Goal: Navigation & Orientation: Find specific page/section

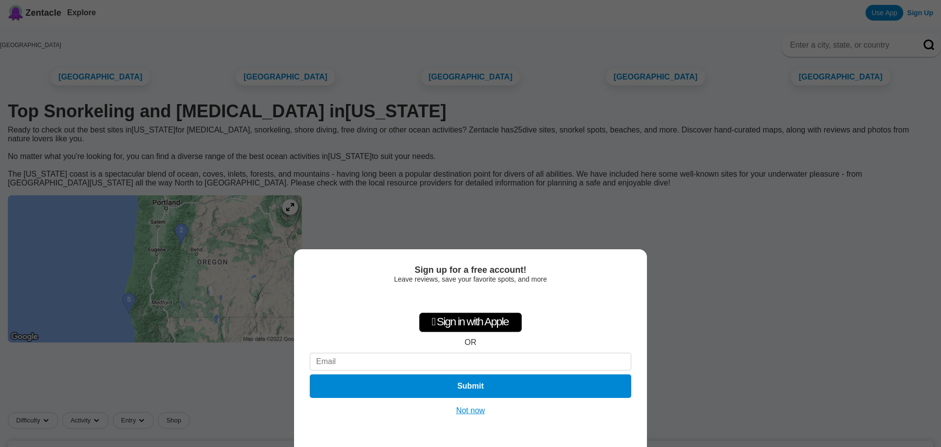
click at [650, 82] on div "Sign up for a free account! Leave reviews, save your favorite spots, and more …" at bounding box center [470, 223] width 941 height 447
click at [469, 411] on button "Not now" at bounding box center [470, 410] width 35 height 10
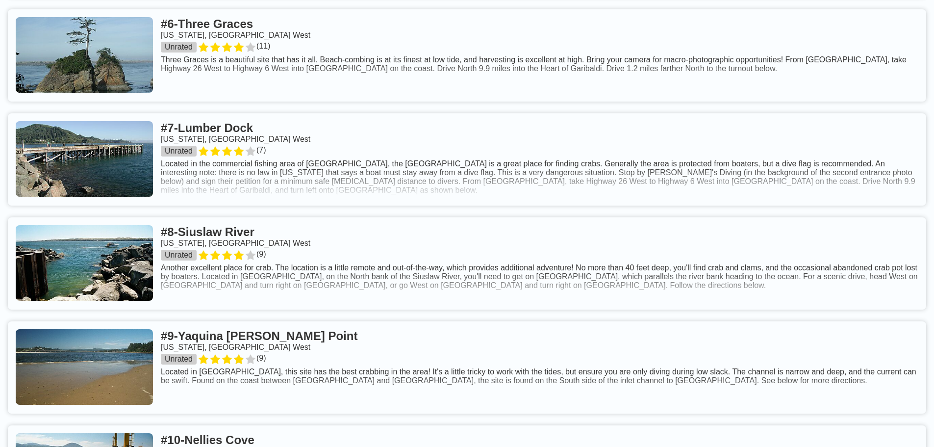
scroll to position [980, 0]
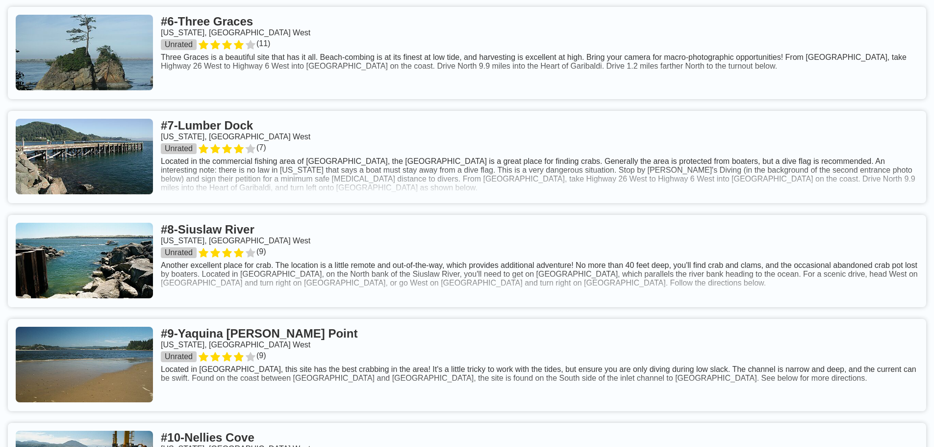
click at [302, 203] on link at bounding box center [467, 157] width 918 height 92
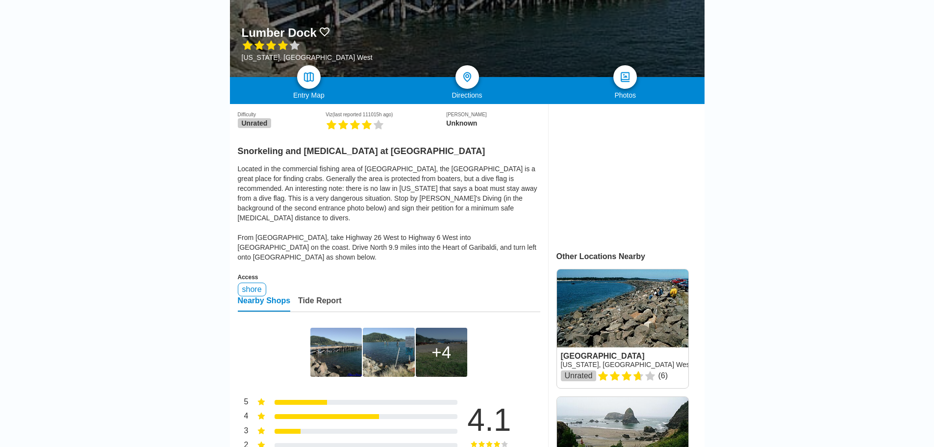
scroll to position [49, 0]
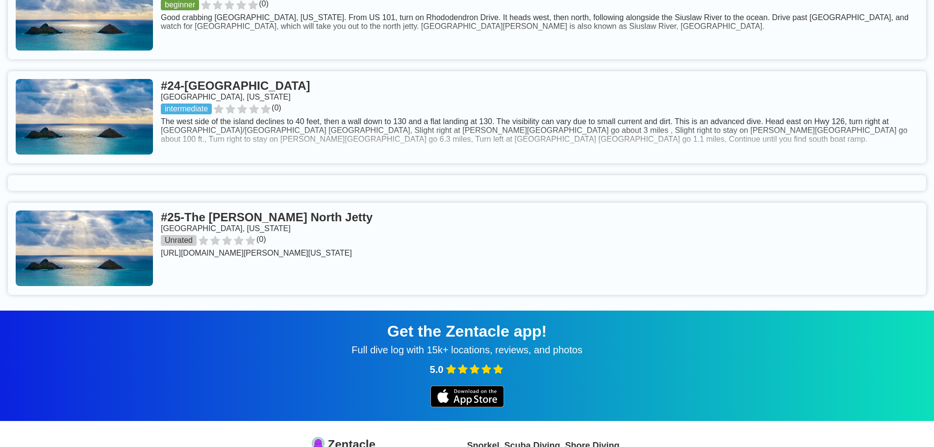
scroll to position [2843, 0]
